Goal: Task Accomplishment & Management: Manage account settings

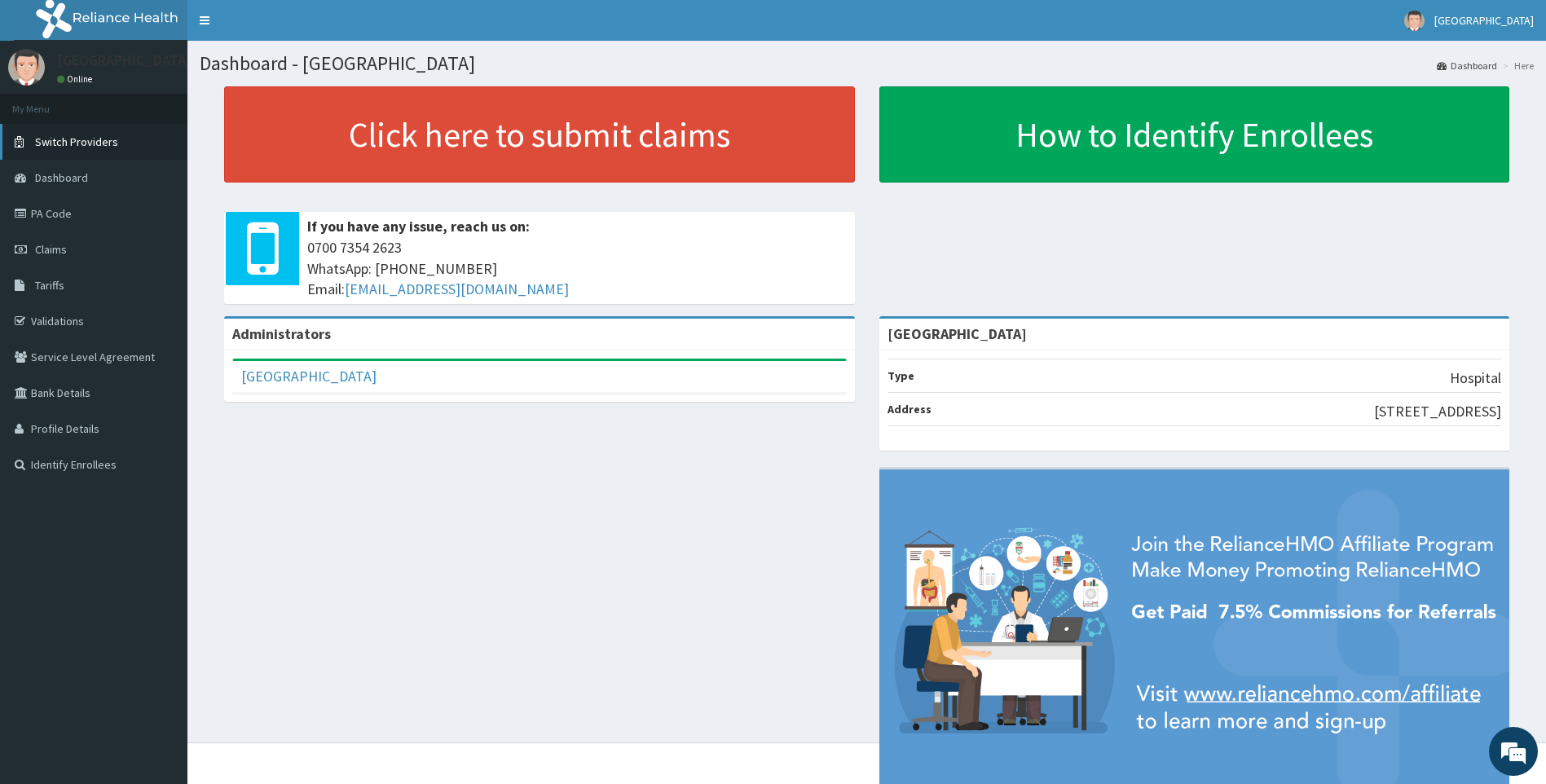
click at [35, 141] on span "Switch Providers" at bounding box center [76, 141] width 83 height 14
